Goal: Find contact information: Find contact information

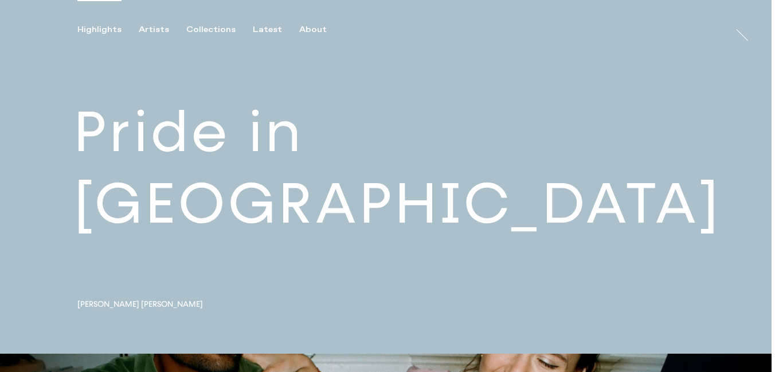
click at [297, 210] on link at bounding box center [385, 177] width 771 height 354
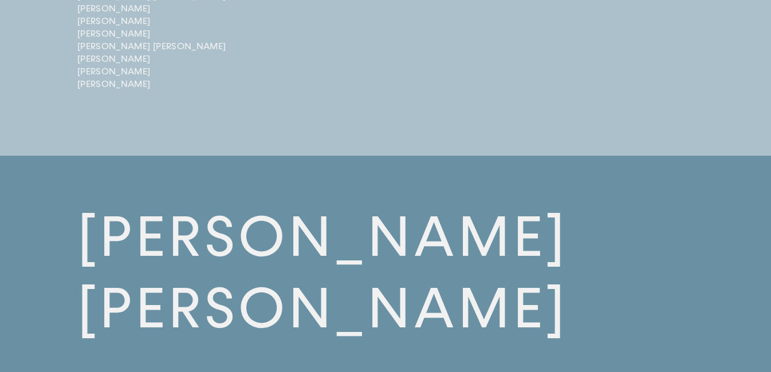
scroll to position [3460, 0]
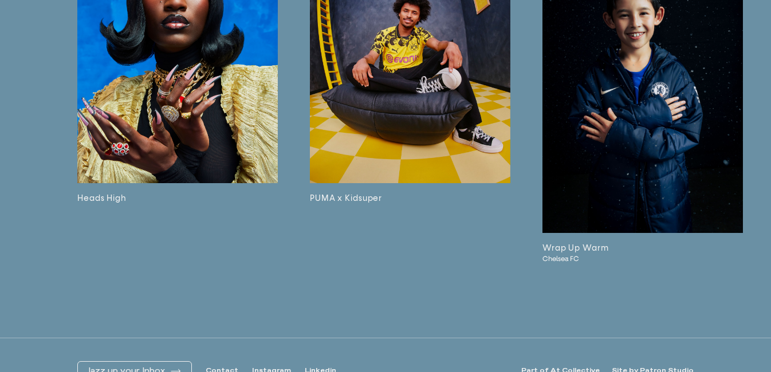
click at [222, 367] on link "Contact" at bounding box center [222, 372] width 33 height 10
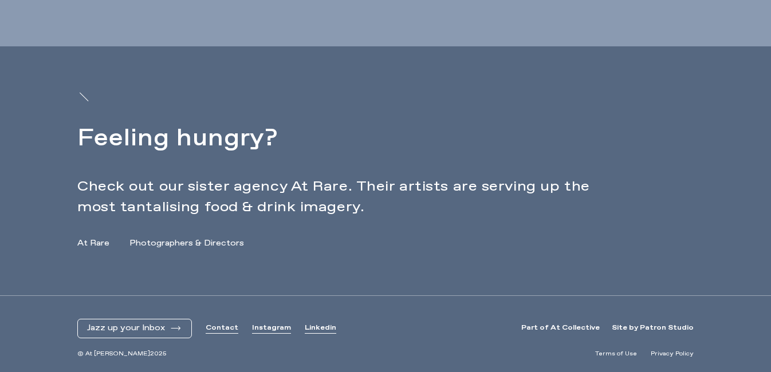
scroll to position [508, 0]
click at [219, 328] on link "Contact" at bounding box center [222, 329] width 33 height 10
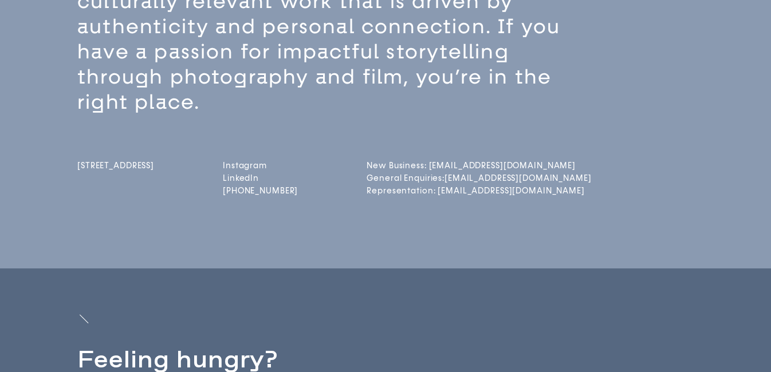
scroll to position [286, 0]
click at [549, 160] on div "[STREET_ADDRESS] Instagram LinkedIn [PHONE_NUMBER] New Business: [EMAIL_ADDRESS…" at bounding box center [405, 157] width 657 height 84
drag, startPoint x: 545, startPoint y: 165, endPoint x: 457, endPoint y: 165, distance: 88.8
click at [457, 165] on div "[STREET_ADDRESS] Instagram LinkedIn [PHONE_NUMBER] New Business: [EMAIL_ADDRESS…" at bounding box center [405, 157] width 657 height 84
copy link "[EMAIL_ADDRESS][DOMAIN_NAME]"
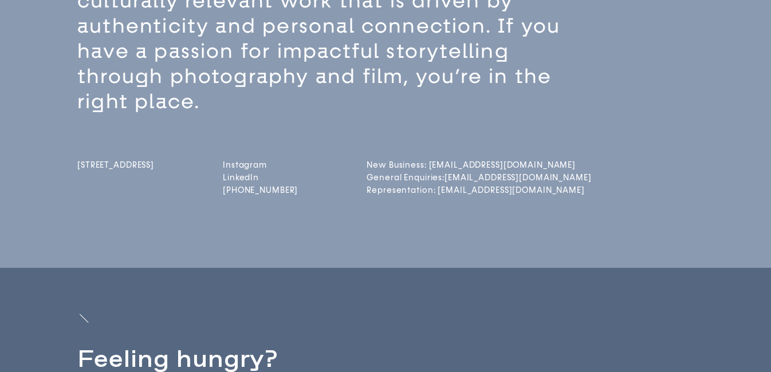
click at [579, 160] on div "[STREET_ADDRESS] Instagram LinkedIn [PHONE_NUMBER] New Business: [EMAIL_ADDRESS…" at bounding box center [405, 157] width 657 height 84
click at [608, 174] on div "[STREET_ADDRESS] Instagram LinkedIn [PHONE_NUMBER] New Business: [EMAIL_ADDRESS…" at bounding box center [405, 157] width 657 height 84
click at [590, 190] on div "[STREET_ADDRESS] Instagram LinkedIn [PHONE_NUMBER] New Business: [EMAIL_ADDRESS…" at bounding box center [405, 157] width 657 height 84
drag, startPoint x: 600, startPoint y: 190, endPoint x: 459, endPoint y: 191, distance: 140.9
click at [459, 191] on div "[STREET_ADDRESS] Instagram LinkedIn [PHONE_NUMBER] New Business: [EMAIL_ADDRESS…" at bounding box center [405, 157] width 657 height 84
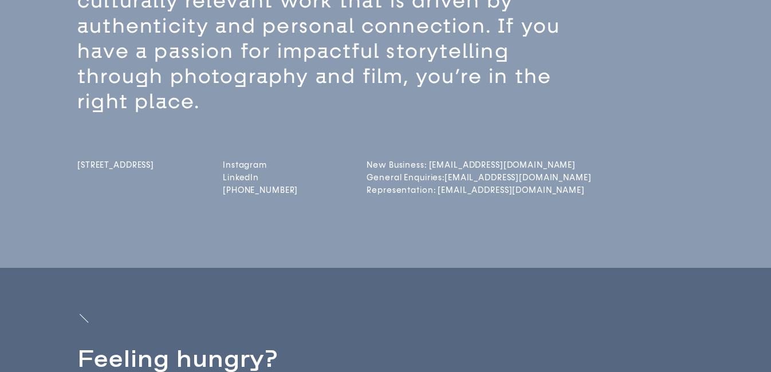
click at [596, 184] on div "[STREET_ADDRESS] Instagram LinkedIn [PHONE_NUMBER] New Business: [EMAIL_ADDRESS…" at bounding box center [405, 157] width 657 height 84
drag, startPoint x: 596, startPoint y: 193, endPoint x: 457, endPoint y: 191, distance: 138.7
click at [457, 191] on div "[STREET_ADDRESS] Instagram LinkedIn [PHONE_NUMBER] New Business: [EMAIL_ADDRESS…" at bounding box center [405, 157] width 657 height 84
copy link "[EMAIL_ADDRESS][DOMAIN_NAME]"
